Goal: Entertainment & Leisure: Consume media (video, audio)

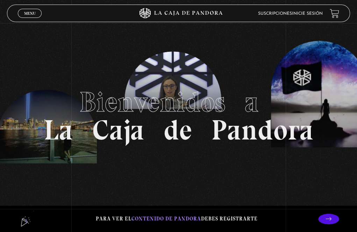
click at [183, 13] on icon at bounding box center [178, 13] width 107 height 10
click at [322, 14] on link "Inicie sesión" at bounding box center [307, 14] width 31 height 4
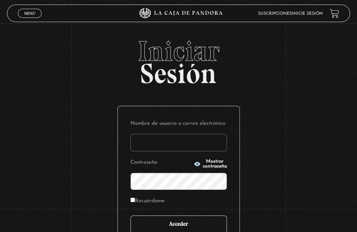
type input "[EMAIL_ADDRESS][DOMAIN_NAME]"
click at [184, 221] on input "Acceder" at bounding box center [179, 223] width 97 height 17
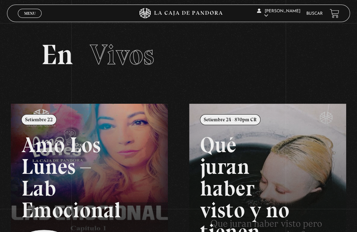
click at [31, 16] on link "Menu Cerrar" at bounding box center [30, 13] width 24 height 9
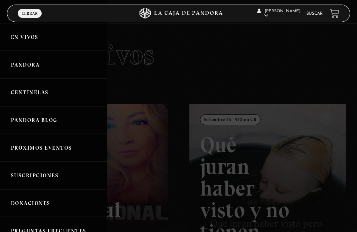
click at [29, 64] on link "Pandora" at bounding box center [53, 65] width 107 height 28
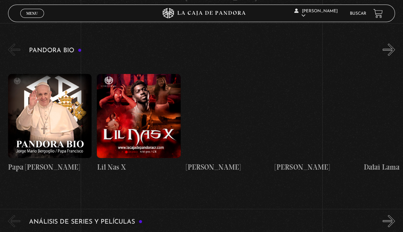
scroll to position [620, 0]
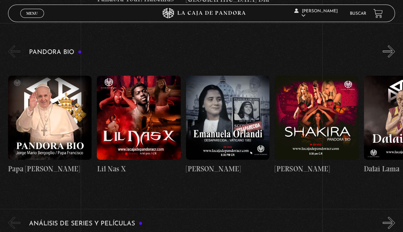
click at [343, 183] on link "[PERSON_NAME]" at bounding box center [317, 125] width 84 height 124
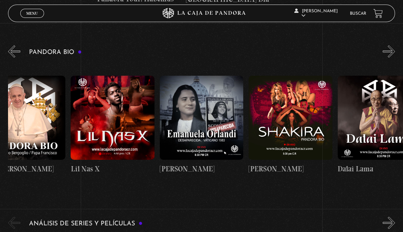
drag, startPoint x: 324, startPoint y: 187, endPoint x: 224, endPoint y: 193, distance: 100.9
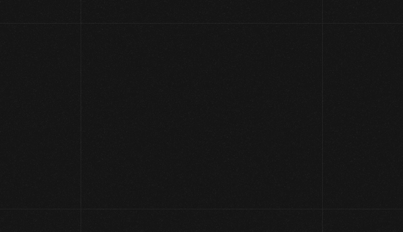
click at [351, 185] on div "Volver 10 octubre, 2023 Shakira WhatsApp Twitter Messenger Email" at bounding box center [201, 135] width 403 height 225
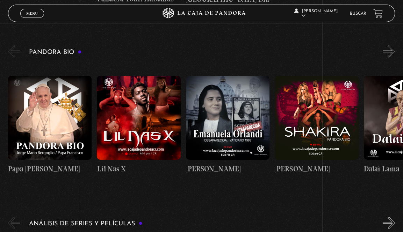
click at [395, 51] on button "»" at bounding box center [389, 51] width 12 height 12
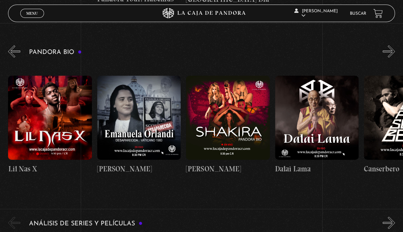
click at [395, 50] on button "»" at bounding box center [389, 51] width 12 height 12
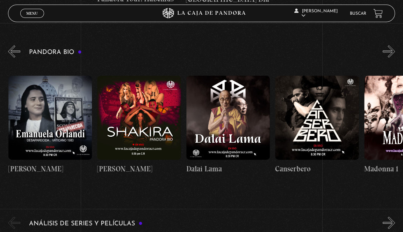
click at [395, 50] on button "»" at bounding box center [389, 51] width 12 height 12
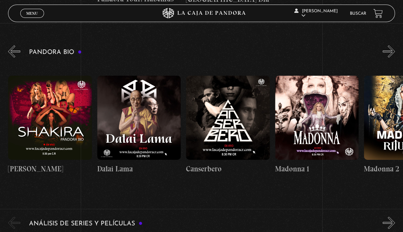
click at [395, 50] on button "»" at bounding box center [389, 51] width 12 height 12
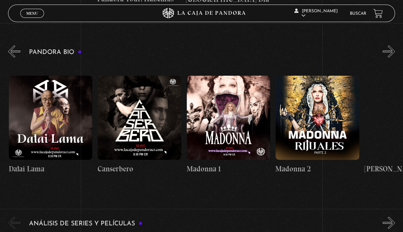
scroll to position [0, 356]
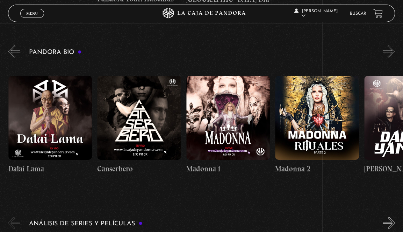
click at [52, 107] on figure at bounding box center [50, 118] width 84 height 84
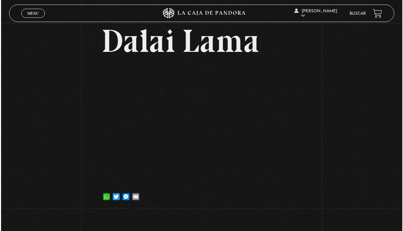
scroll to position [35, 0]
